Goal: Navigation & Orientation: Find specific page/section

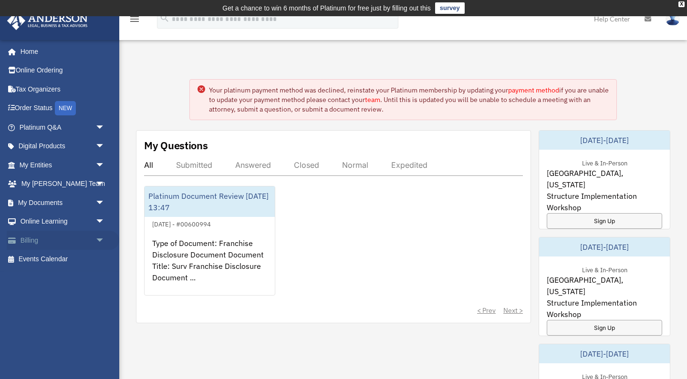
click at [62, 235] on link "Billing arrow_drop_down" at bounding box center [63, 240] width 113 height 19
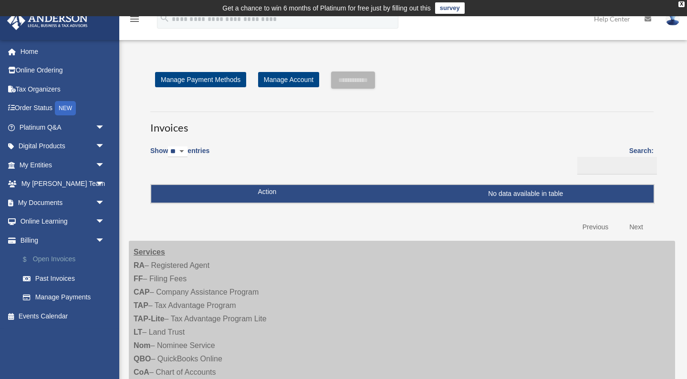
click at [52, 259] on link "$ Open Invoices" at bounding box center [66, 260] width 106 height 20
click at [53, 279] on link "Past Invoices" at bounding box center [66, 278] width 106 height 19
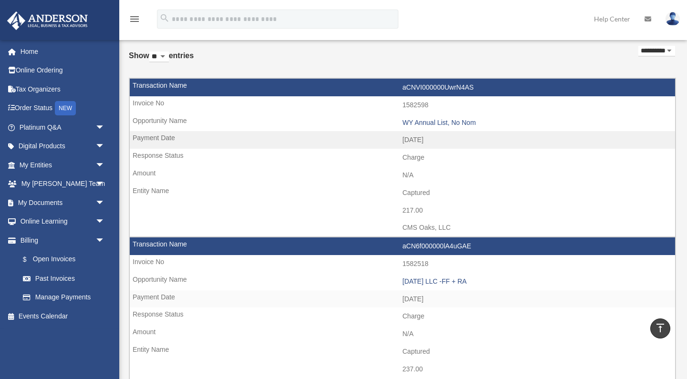
scroll to position [52, 0]
